Goal: Task Accomplishment & Management: Use online tool/utility

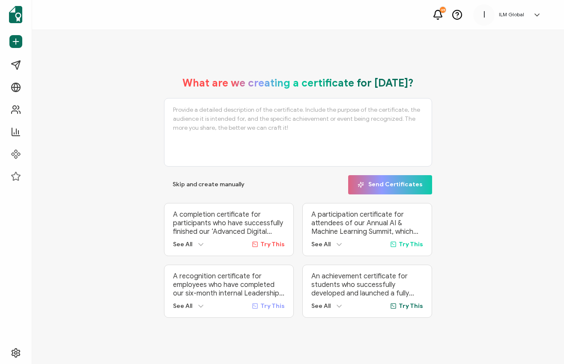
click at [532, 15] on link at bounding box center [535, 15] width 13 height 9
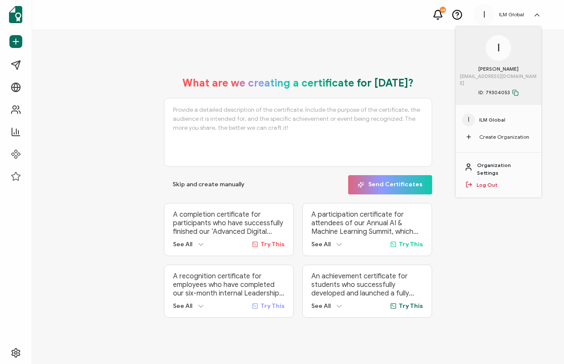
click at [499, 162] on link "Organization Settings" at bounding box center [505, 169] width 56 height 15
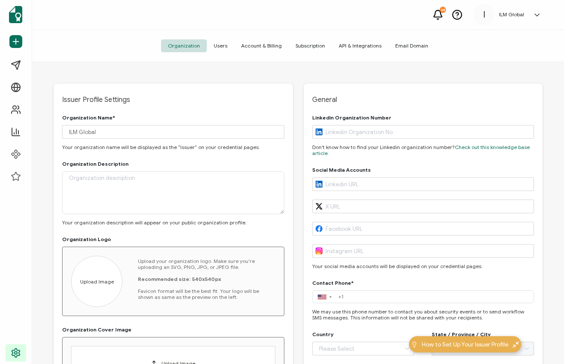
click at [262, 47] on span "Account & Billing" at bounding box center [261, 45] width 54 height 13
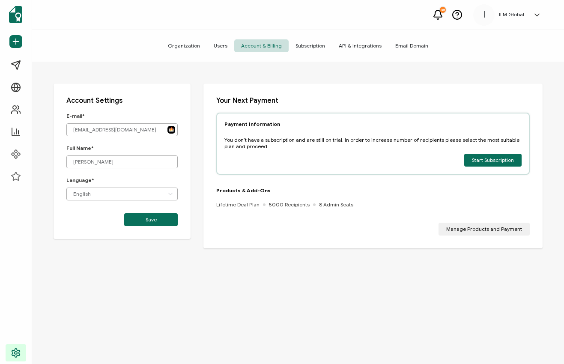
click at [312, 48] on span "Subscription" at bounding box center [310, 45] width 43 height 13
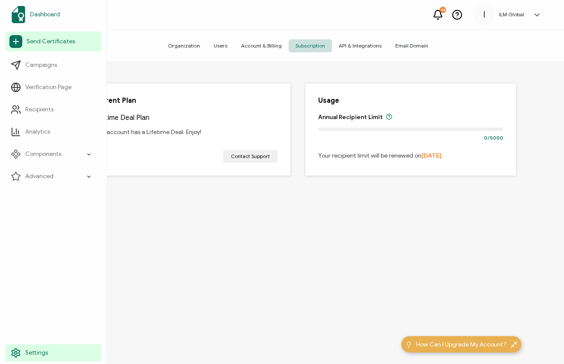
click at [57, 15] on span "Dashboard" at bounding box center [45, 14] width 30 height 9
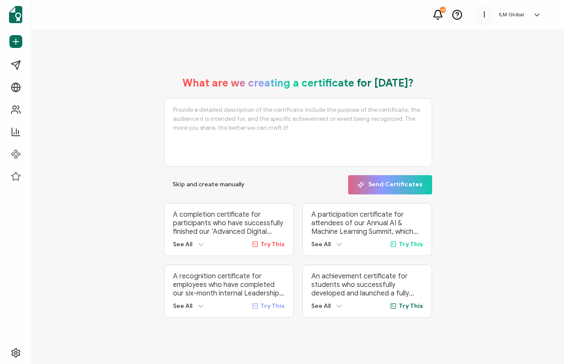
click at [291, 125] on textarea at bounding box center [298, 132] width 268 height 69
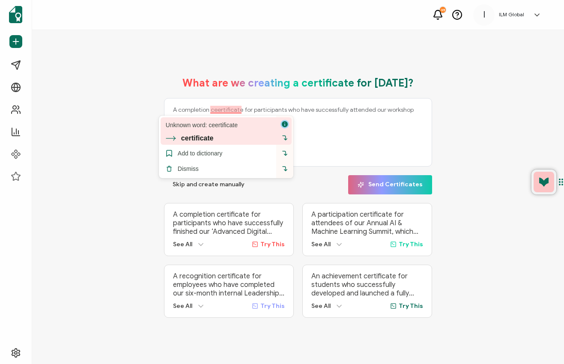
click at [213, 137] on div "certificate" at bounding box center [197, 139] width 33 height 8
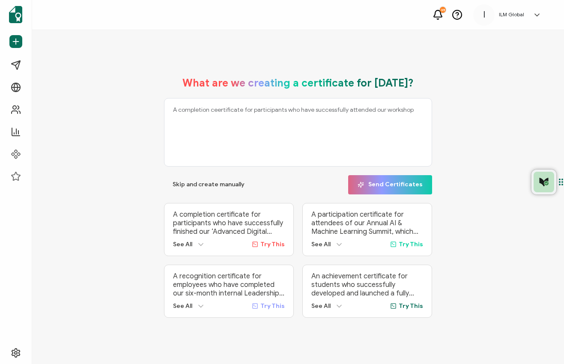
click at [416, 112] on textarea "A completion ceertificate for participants who have successfully attended our w…" at bounding box center [298, 132] width 268 height 69
type textarea "A completion certificate for participants who have successfully attended our wo…"
click at [397, 183] on span "Send Certificates" at bounding box center [390, 185] width 65 height 6
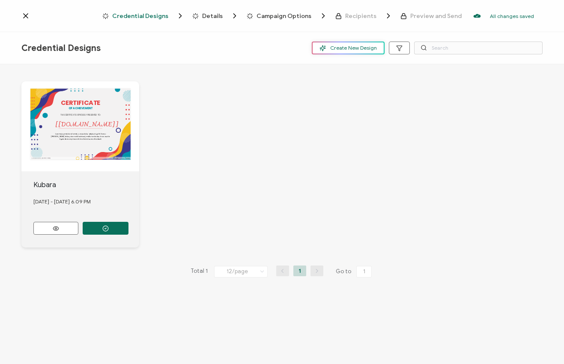
click at [363, 48] on span "Create New Design" at bounding box center [348, 48] width 57 height 6
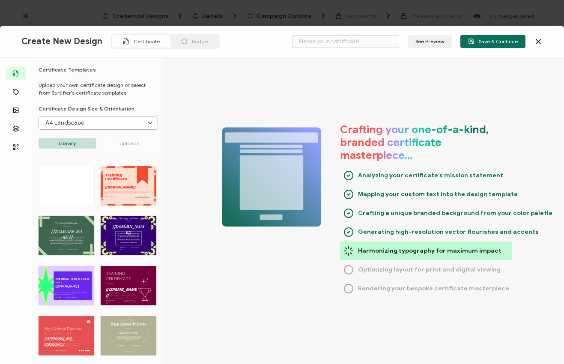
click at [135, 122] on input "A4 Landscape" at bounding box center [98, 123] width 119 height 13
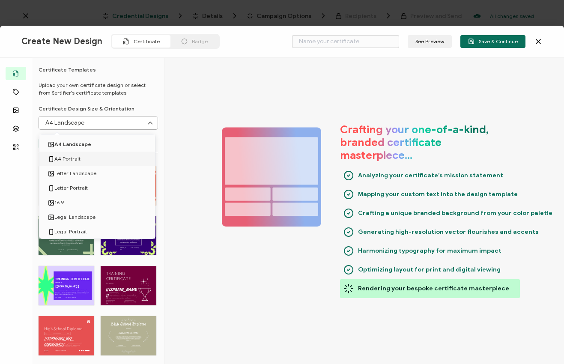
click at [75, 159] on span "A4 Portrait" at bounding box center [67, 159] width 26 height 15
type input "A4 Portrait"
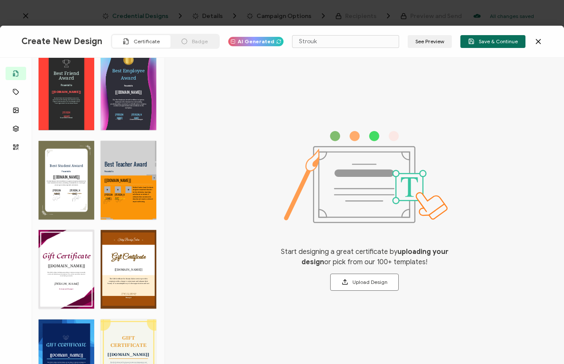
scroll to position [655, 0]
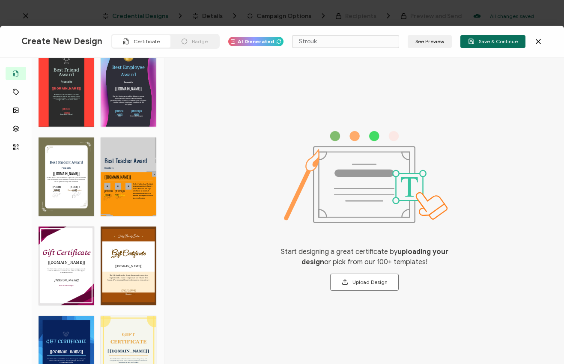
click at [68, 169] on div "Best Student Award The Best Student Award Certificate recognizes exceptional st…" at bounding box center [67, 177] width 56 height 79
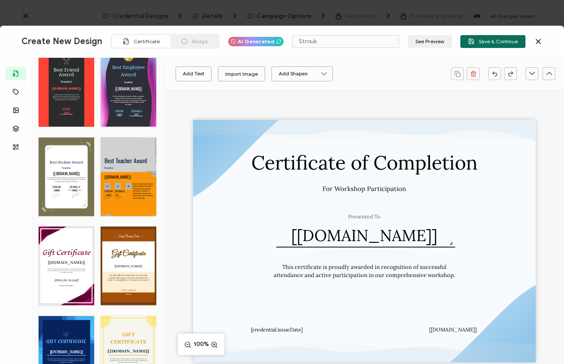
type input "Mocha"
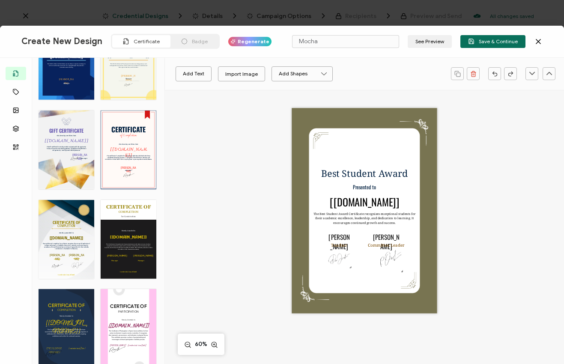
scroll to position [951, 0]
